Goal: Information Seeking & Learning: Learn about a topic

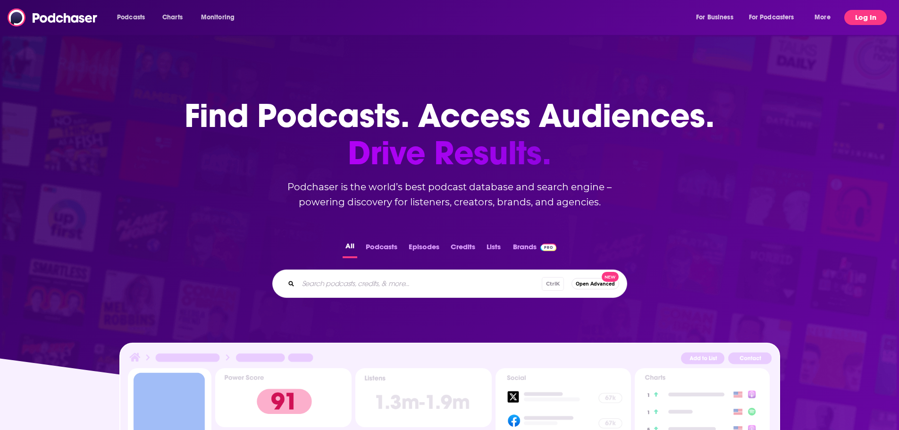
click at [867, 15] on button "Log In" at bounding box center [865, 17] width 42 height 15
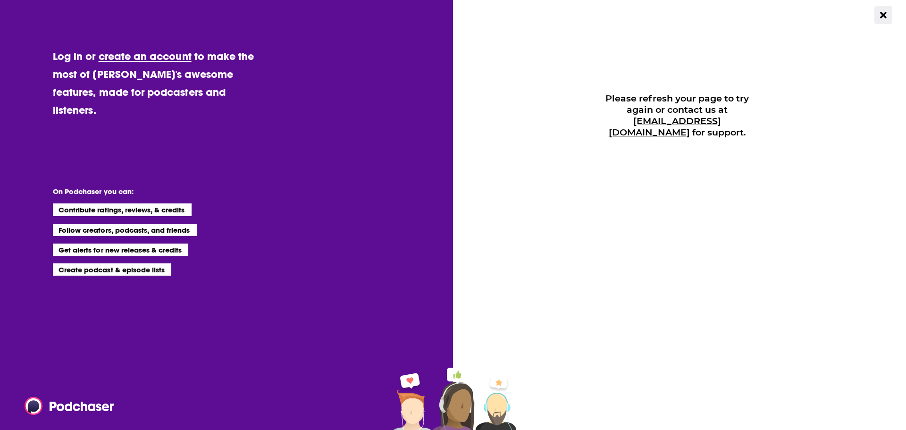
click at [882, 17] on icon "Close Button" at bounding box center [883, 15] width 6 height 6
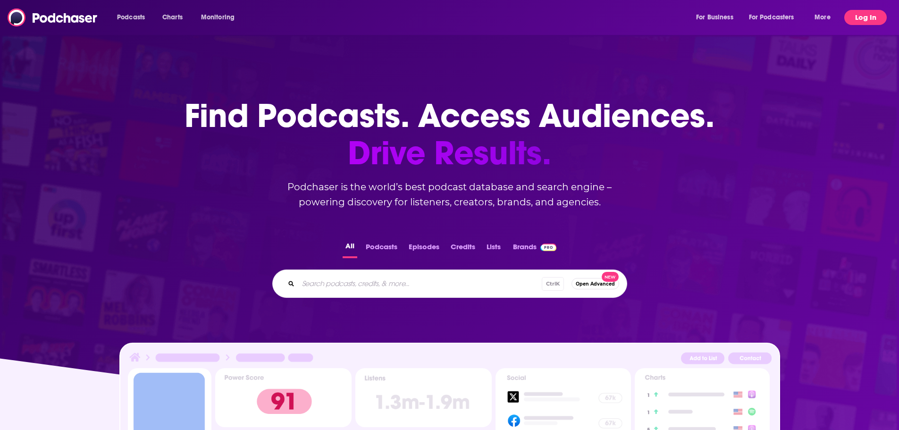
click at [876, 19] on button "Log In" at bounding box center [865, 17] width 42 height 15
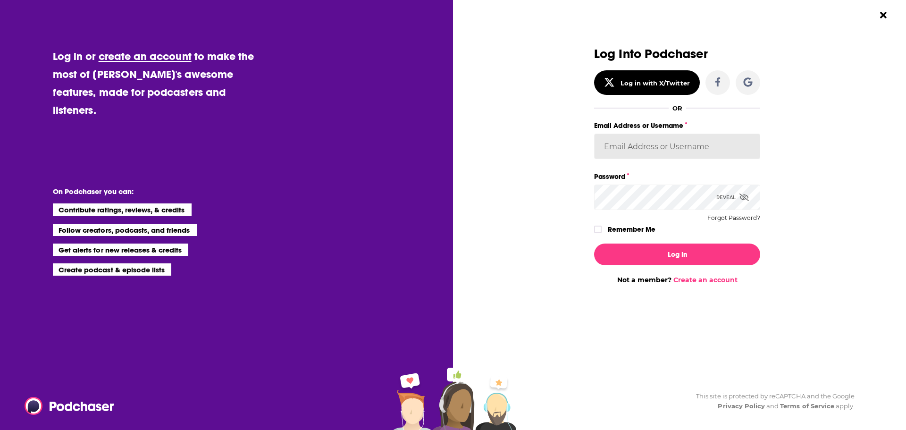
type input "[EMAIL_ADDRESS][DOMAIN_NAME]"
click at [600, 229] on icon "Dialog" at bounding box center [598, 230] width 6 height 6
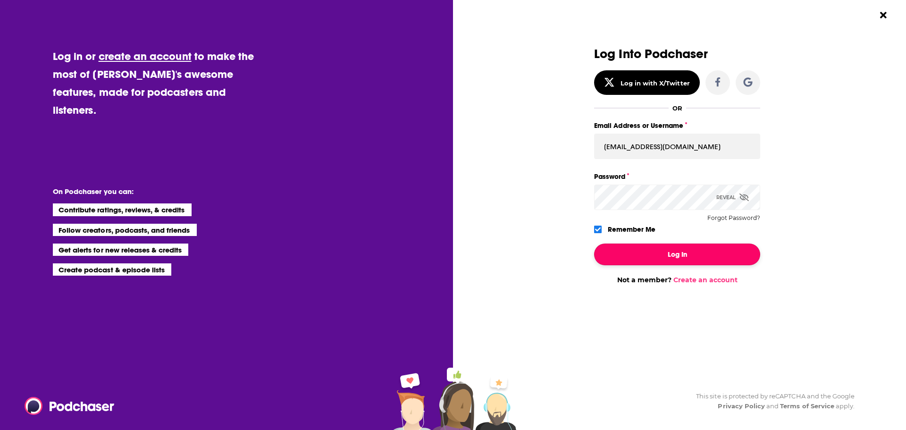
click at [662, 254] on button "Log In" at bounding box center [677, 254] width 166 height 22
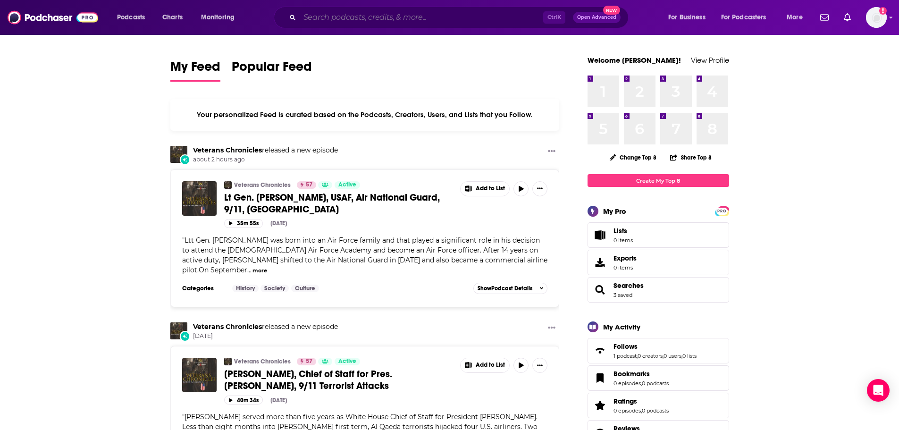
click at [362, 20] on input "Search podcasts, credits, & more..." at bounding box center [421, 17] width 243 height 15
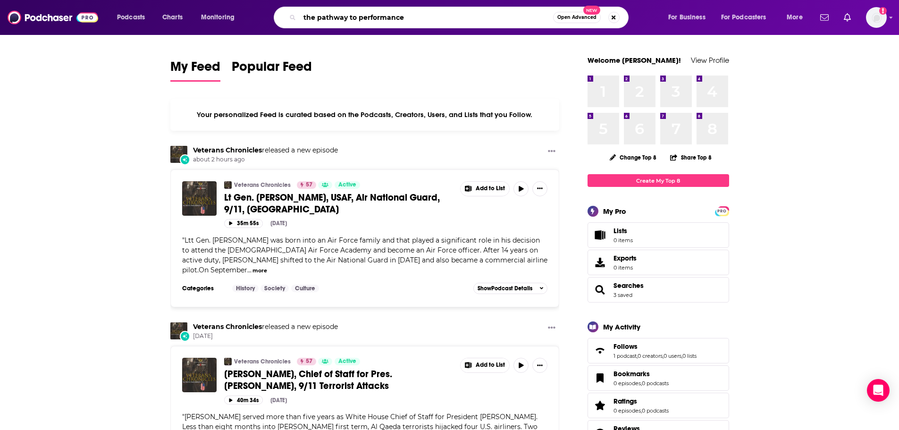
type input "the pathway to performance"
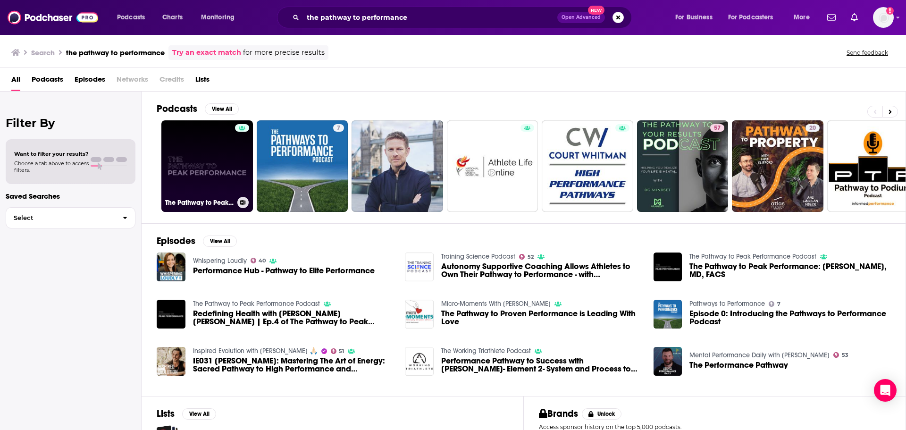
click at [195, 171] on link "The Pathway to Peak Performance Podcast" at bounding box center [207, 166] width 92 height 92
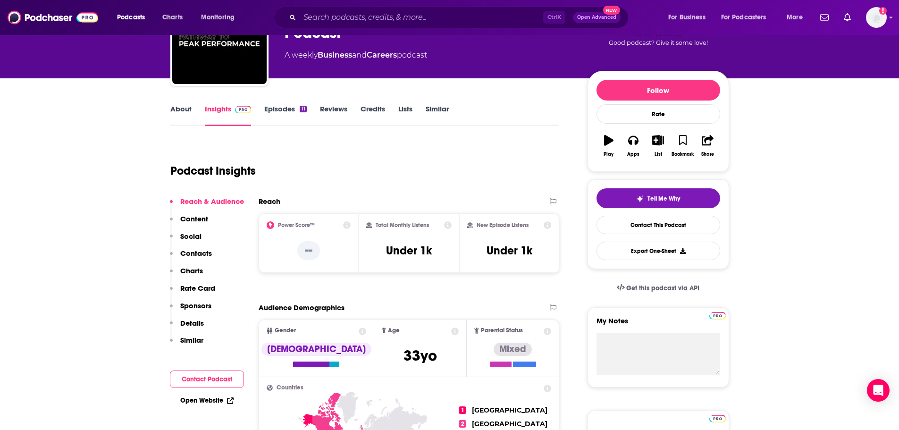
scroll to position [94, 0]
